Goal: Information Seeking & Learning: Find specific page/section

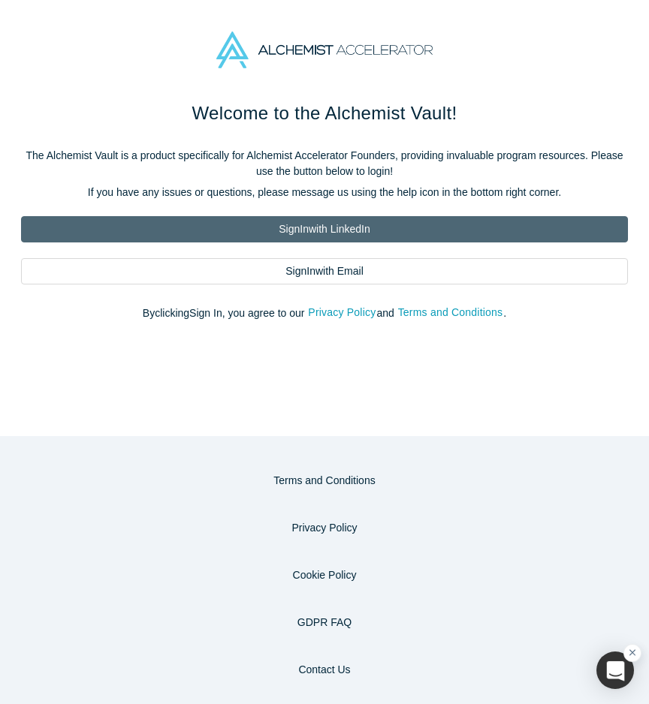
click at [293, 225] on link "Sign In with LinkedIn" at bounding box center [324, 229] width 607 height 26
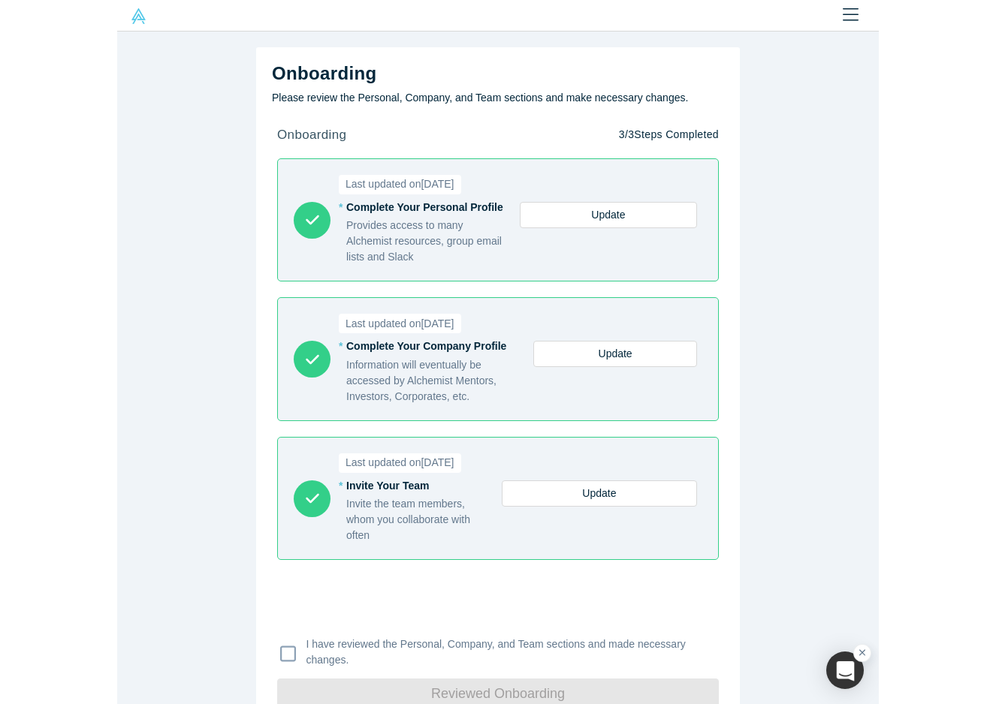
scroll to position [47, 0]
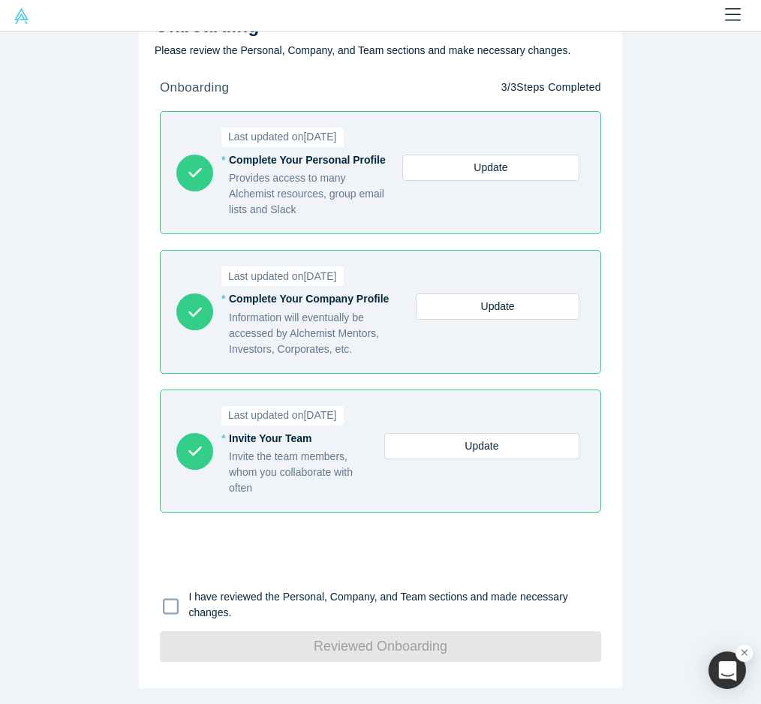
click at [170, 608] on icon at bounding box center [171, 607] width 16 height 18
click at [0, 0] on input "I have reviewed the Personal, Company, and Team sections and made necessary cha…" at bounding box center [0, 0] width 0 height 0
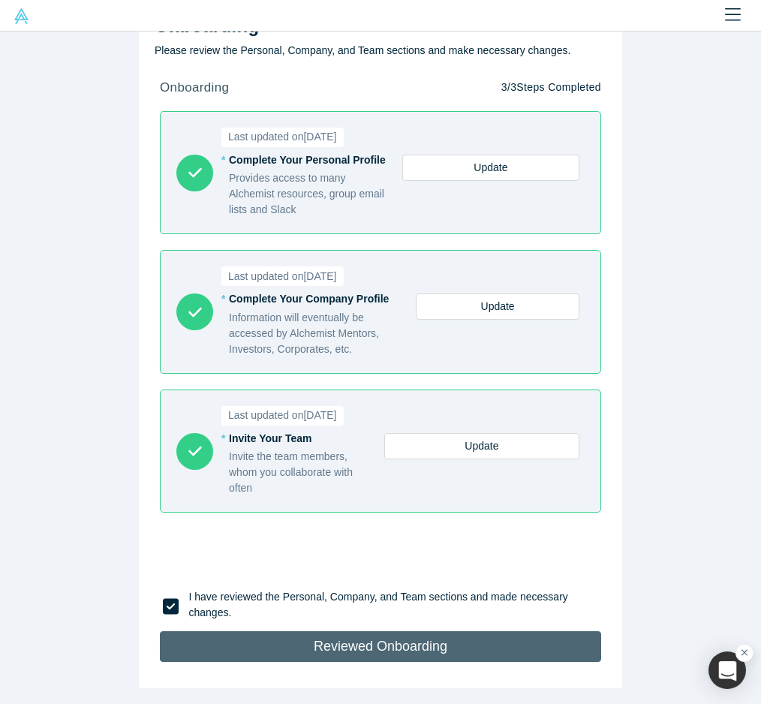
click at [246, 645] on button "Reviewed Onboarding" at bounding box center [381, 647] width 442 height 31
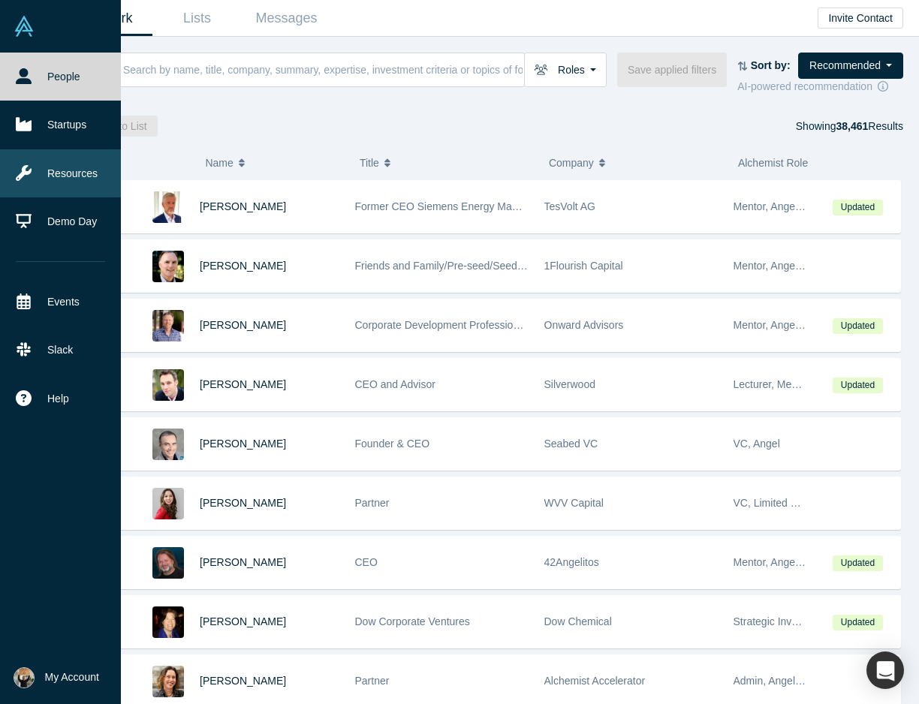
click at [39, 179] on link "Resources" at bounding box center [60, 173] width 121 height 48
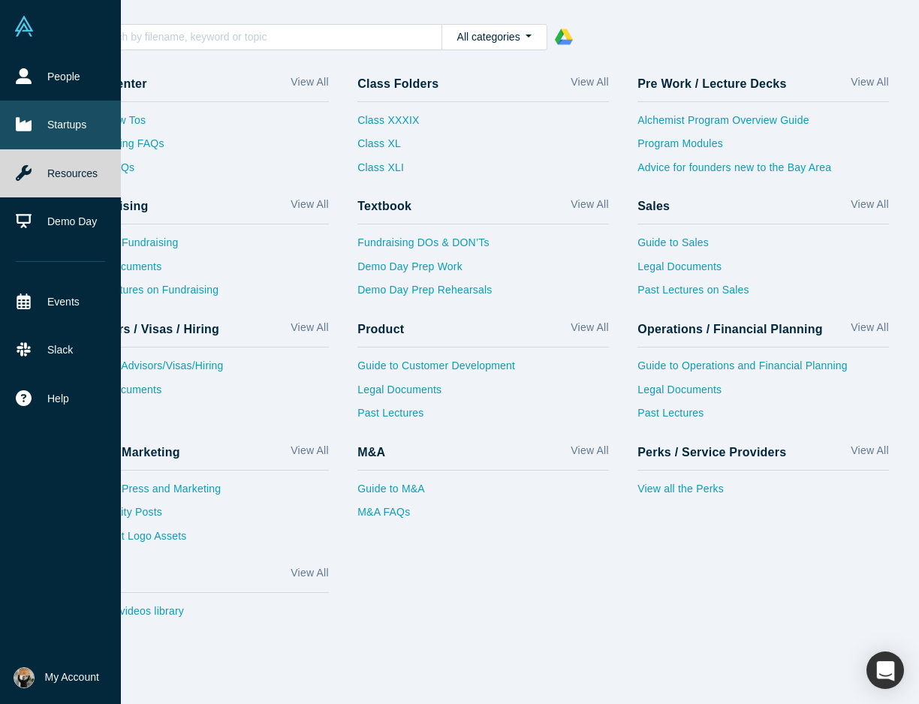
click at [44, 119] on link "Startups" at bounding box center [60, 125] width 121 height 48
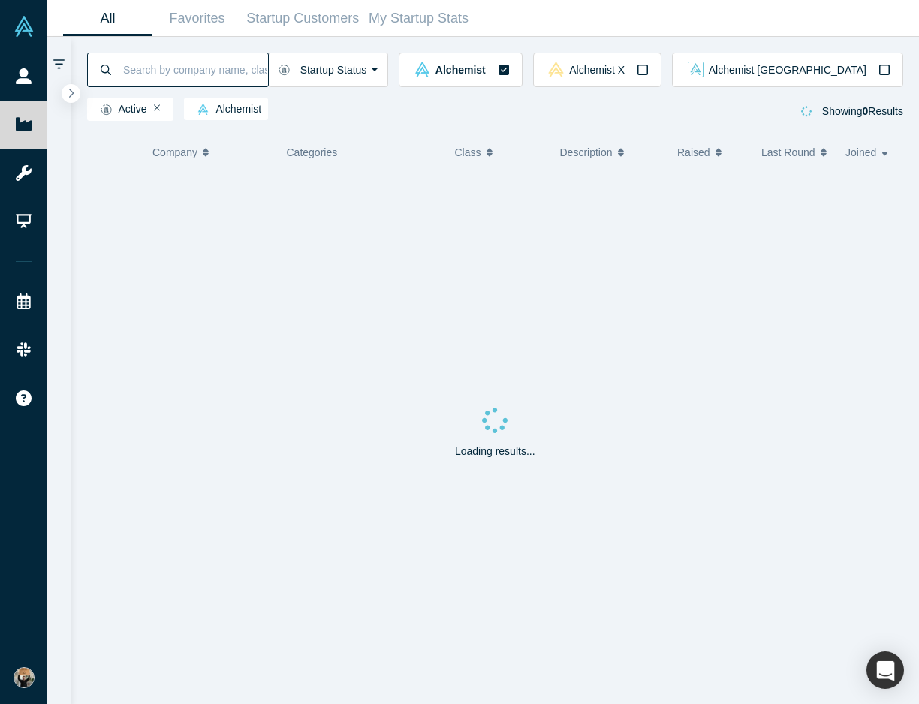
click at [264, 70] on input at bounding box center [195, 69] width 146 height 35
type input "z"
type input "staffing"
